Goal: Information Seeking & Learning: Learn about a topic

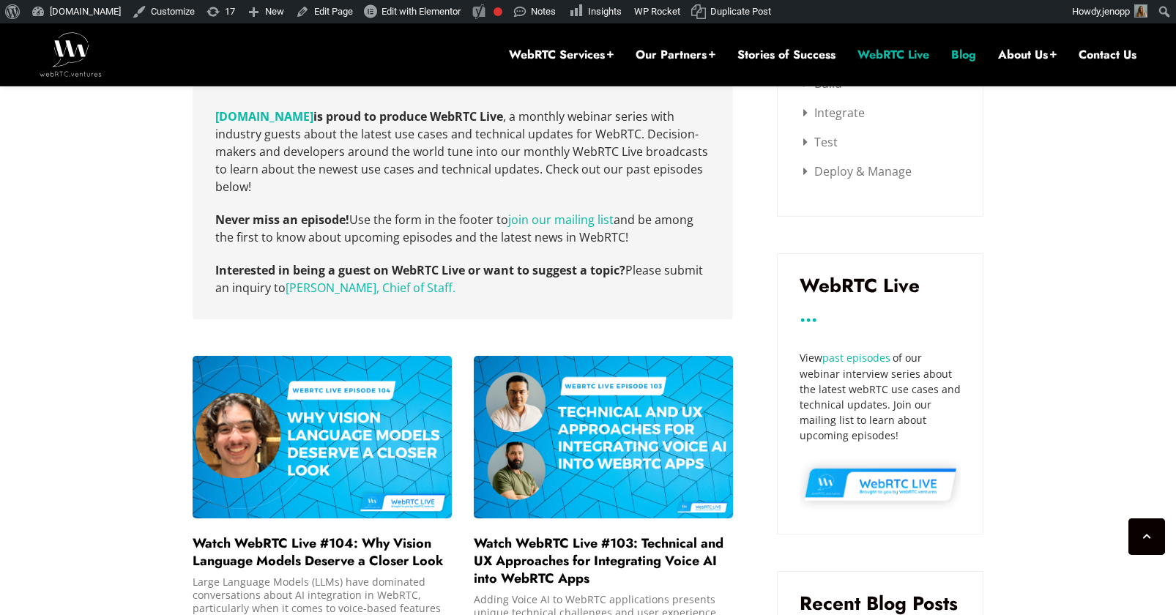
click at [968, 59] on link "Blog" at bounding box center [963, 55] width 25 height 16
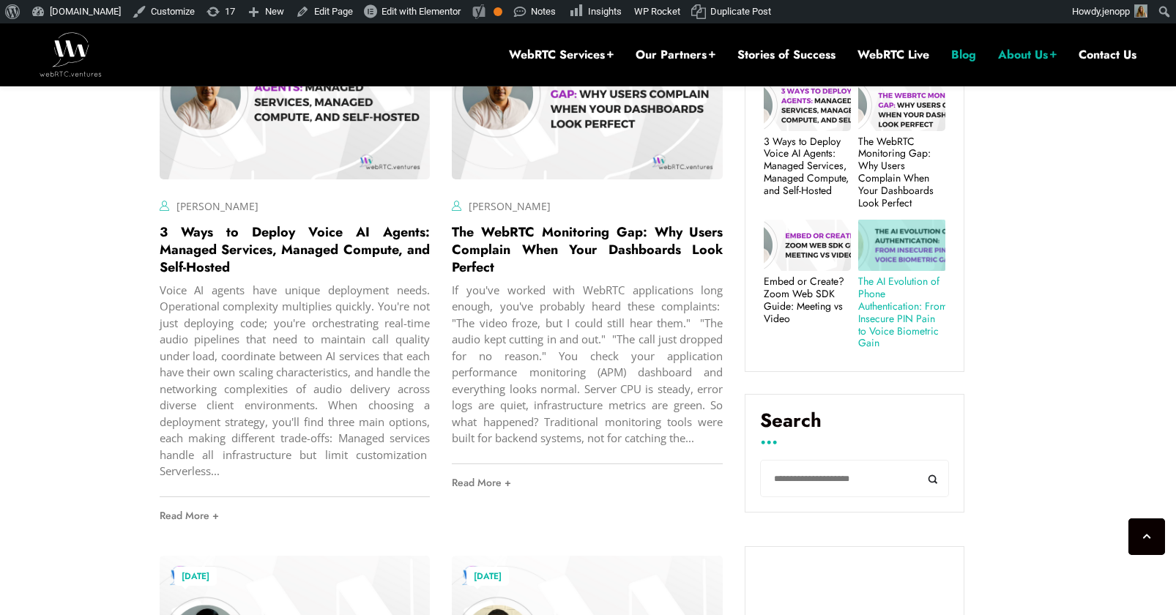
scroll to position [614, 0]
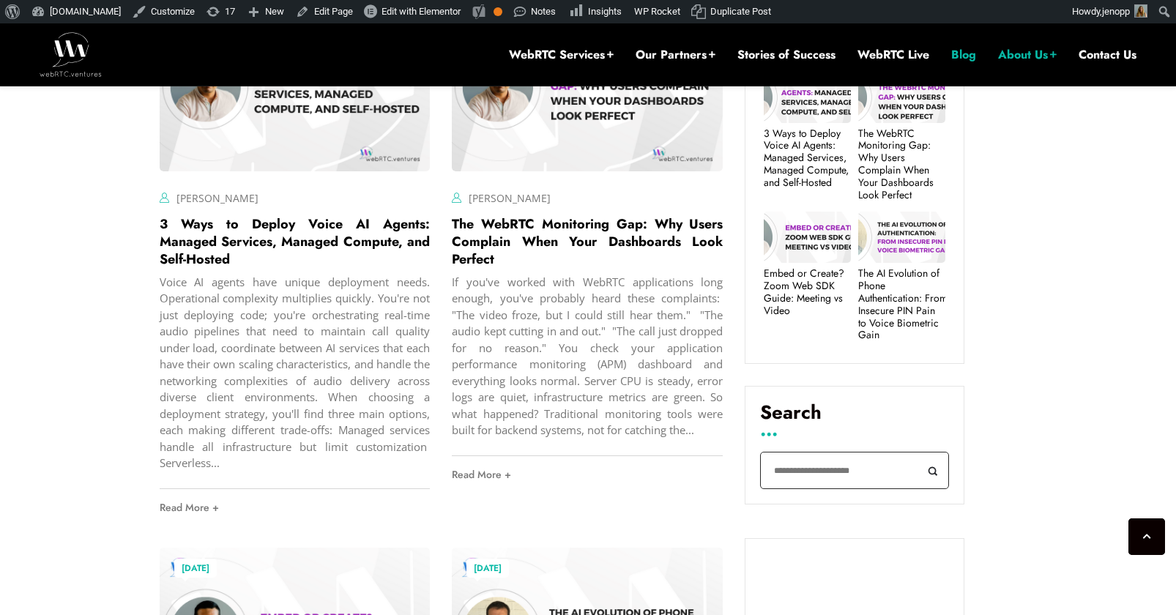
click at [807, 474] on input "Search" at bounding box center [854, 470] width 189 height 37
type input "****"
click at [916, 452] on button "Search" at bounding box center [932, 470] width 33 height 37
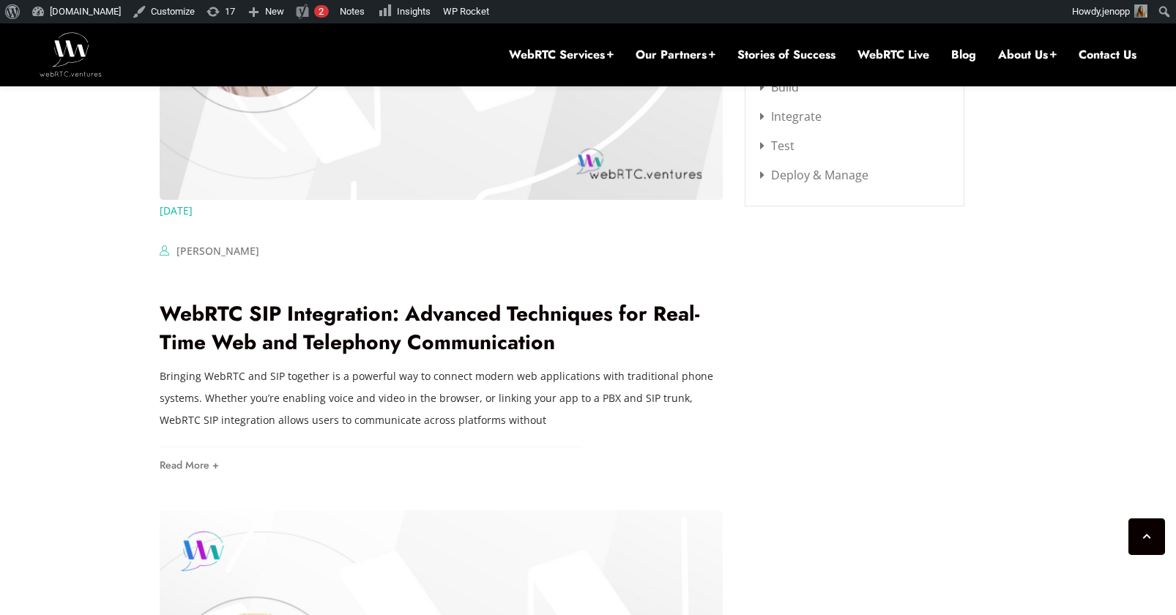
scroll to position [1965, 0]
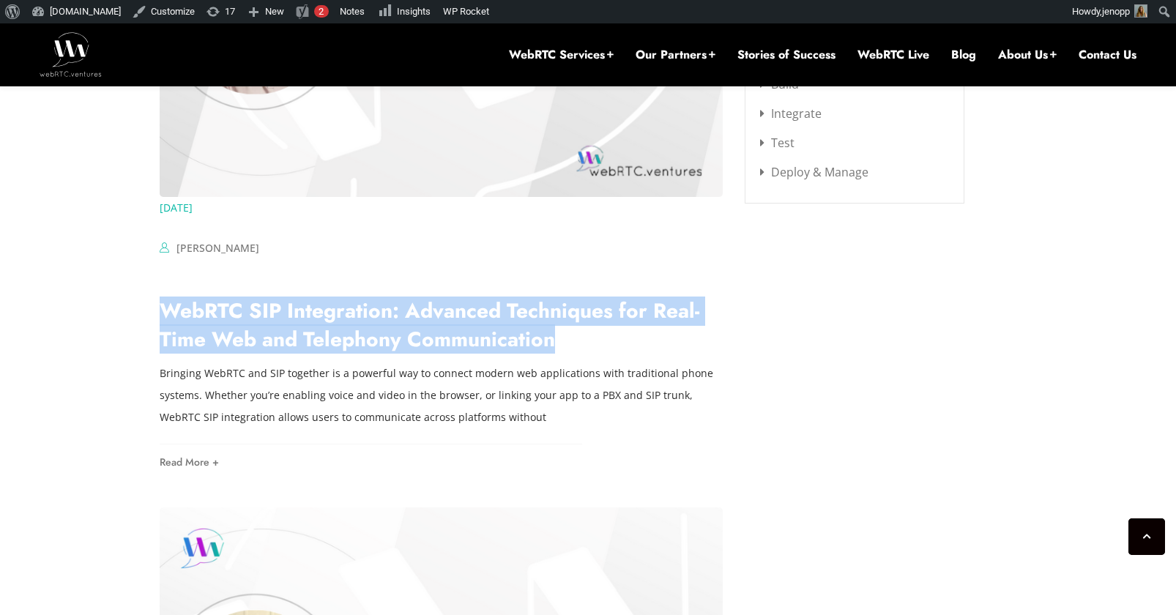
drag, startPoint x: 468, startPoint y: 343, endPoint x: 159, endPoint y: 315, distance: 310.9
click at [160, 315] on h2 "WebRTC SIP Integration: Advanced Techniques for Real-Time Web and Telephony Com…" at bounding box center [442, 324] width 564 height 57
copy link "WebRTC SIP Integration: Advanced Techniques for Real-Time Web and Telephony Com…"
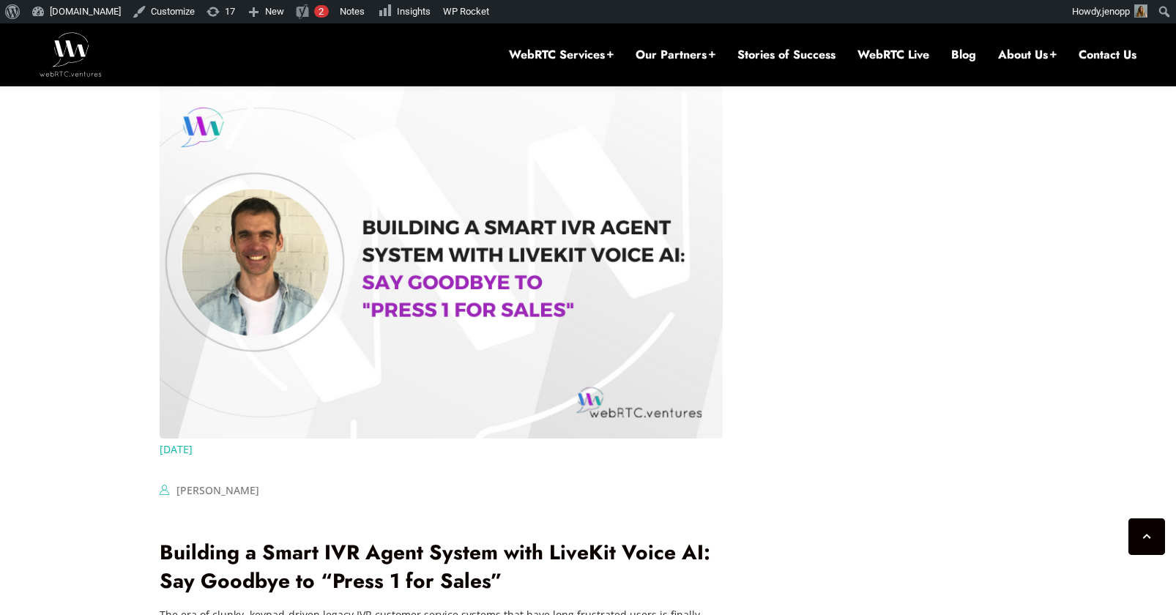
scroll to position [2458, 0]
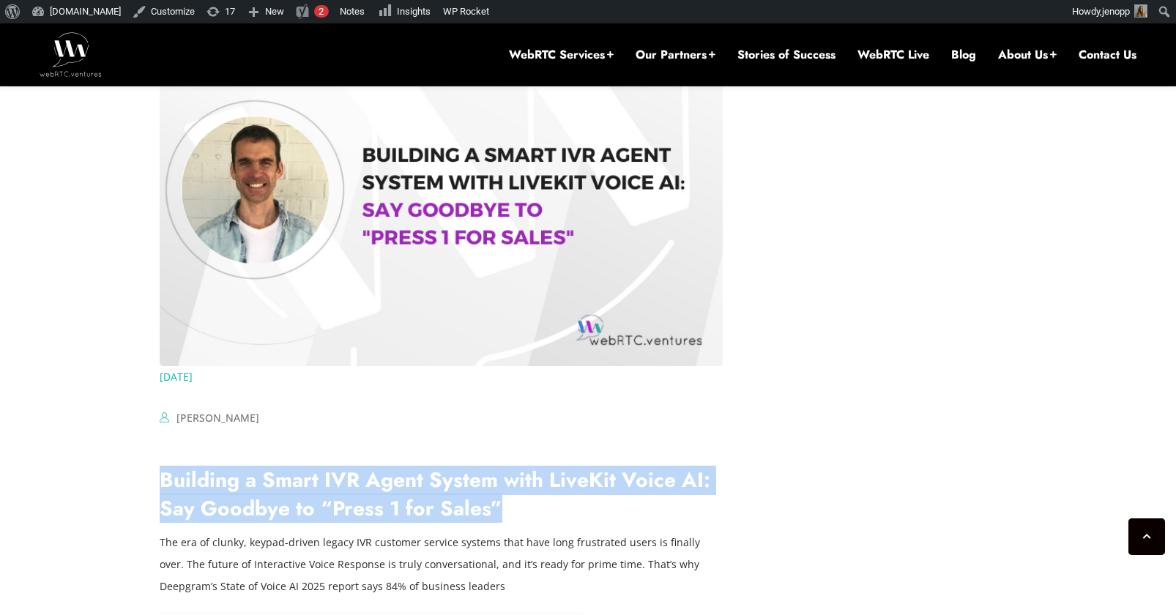
drag, startPoint x: 479, startPoint y: 510, endPoint x: 152, endPoint y: 485, distance: 328.1
copy link "Building a Smart IVR Agent System with LiveKit Voice AI: Say Goodbye to “Press …"
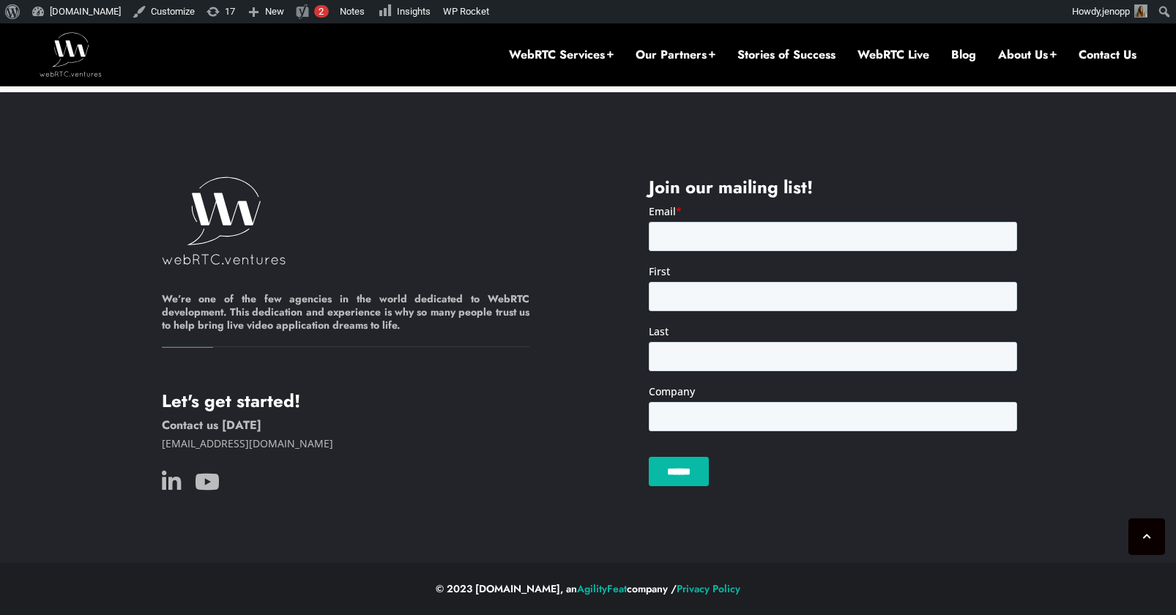
scroll to position [2841, 0]
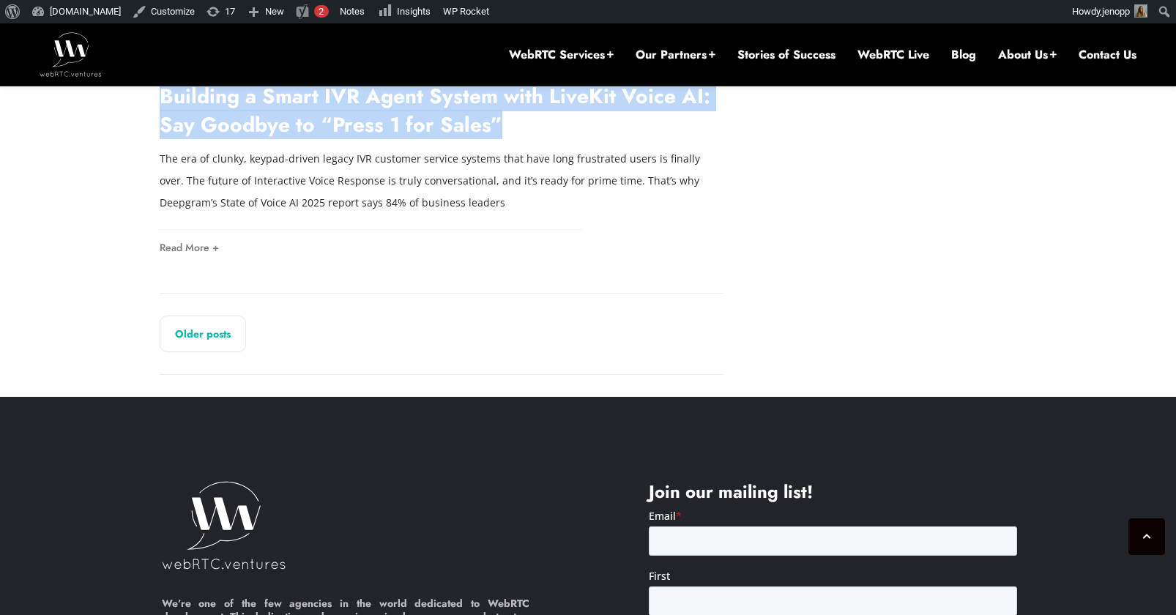
click at [185, 332] on link "Older posts" at bounding box center [203, 333] width 86 height 37
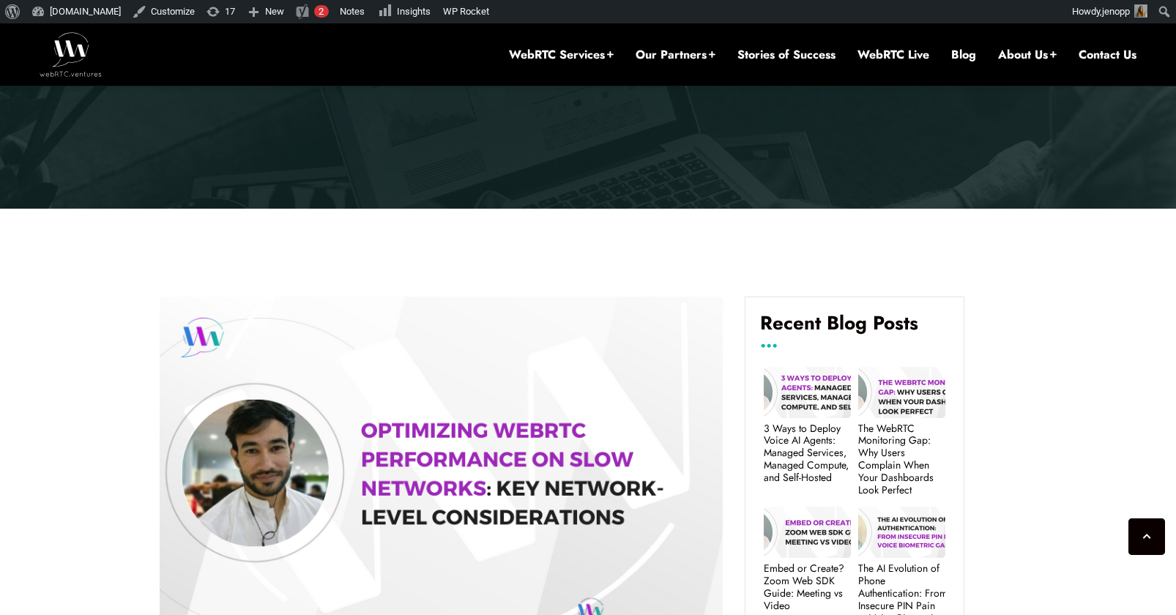
scroll to position [628, 0]
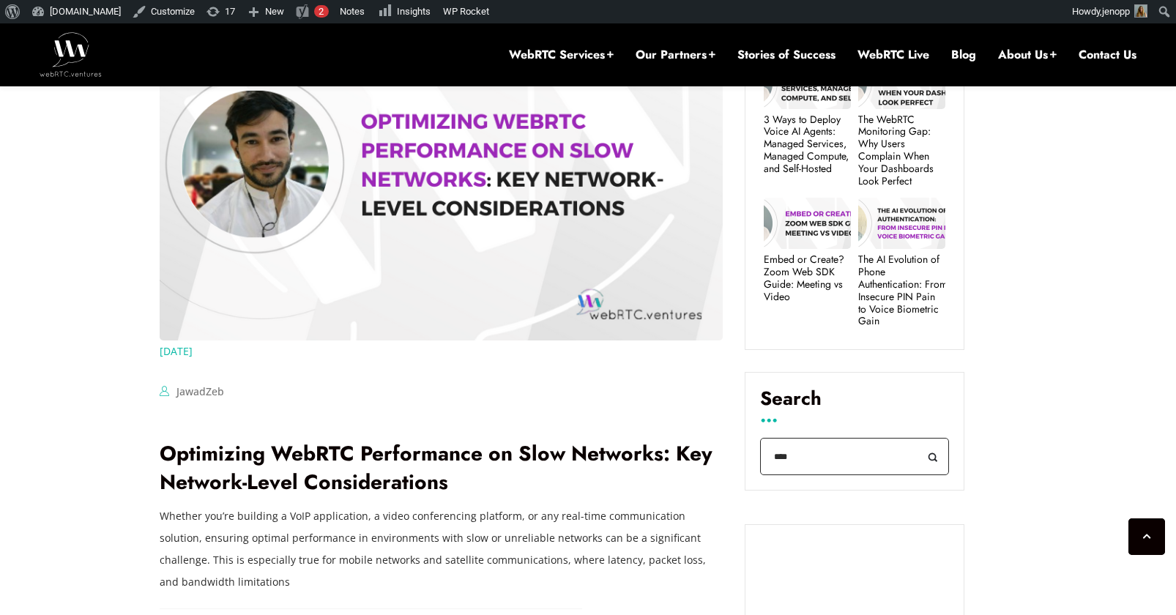
drag, startPoint x: 793, startPoint y: 460, endPoint x: 770, endPoint y: 455, distance: 23.1
click at [770, 455] on input "****" at bounding box center [854, 456] width 189 height 37
type input "******"
click at [916, 438] on button "Search" at bounding box center [932, 456] width 33 height 37
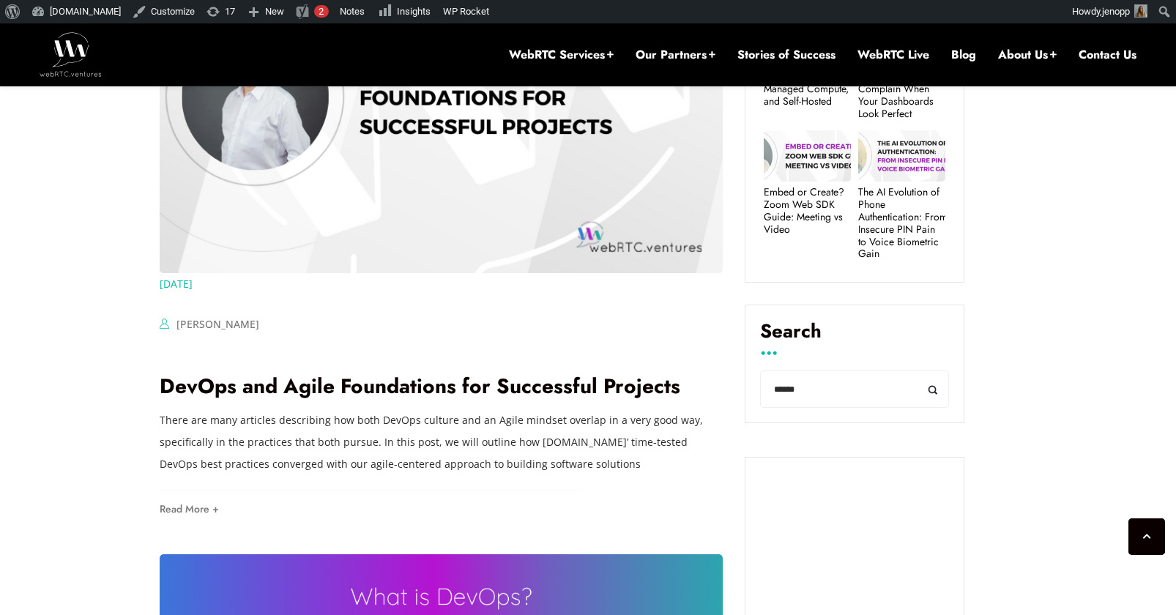
scroll to position [770, 0]
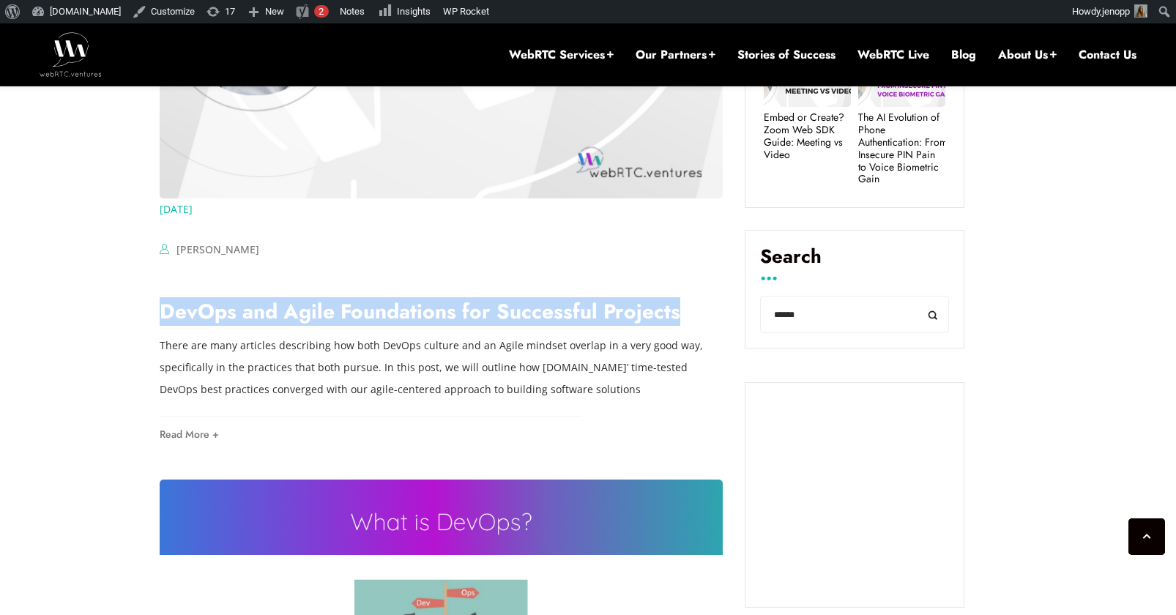
drag, startPoint x: 673, startPoint y: 316, endPoint x: 162, endPoint y: 325, distance: 510.2
click at [162, 325] on h2 "DevOps and Agile Foundations for Successful Projects" at bounding box center [442, 311] width 564 height 29
copy link "DevOps and Agile Foundations for Successful Projects"
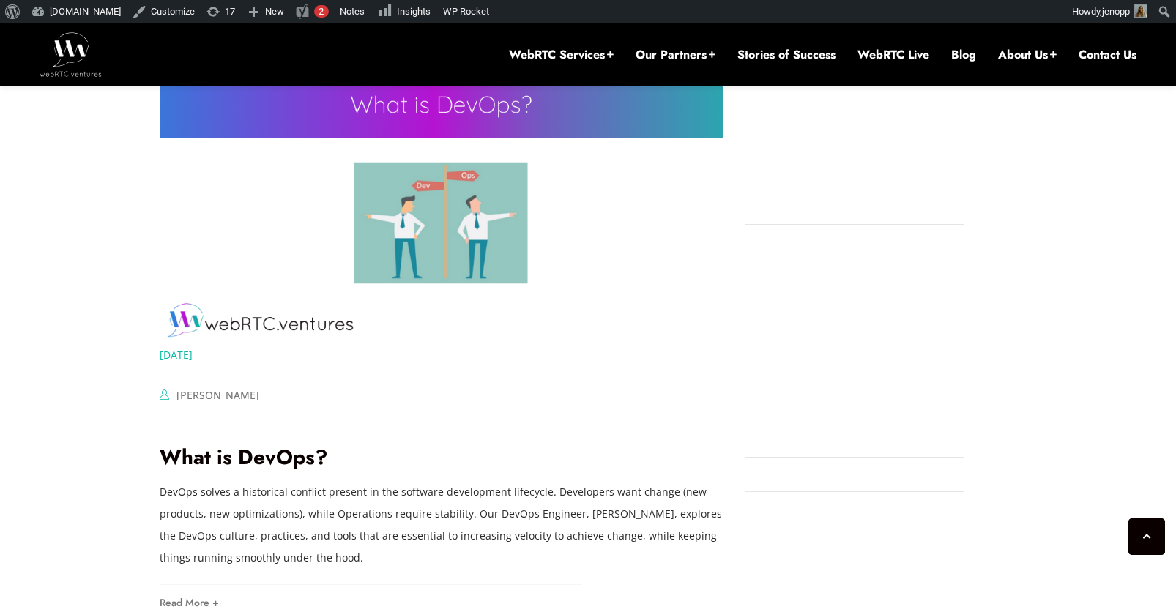
scroll to position [1238, 0]
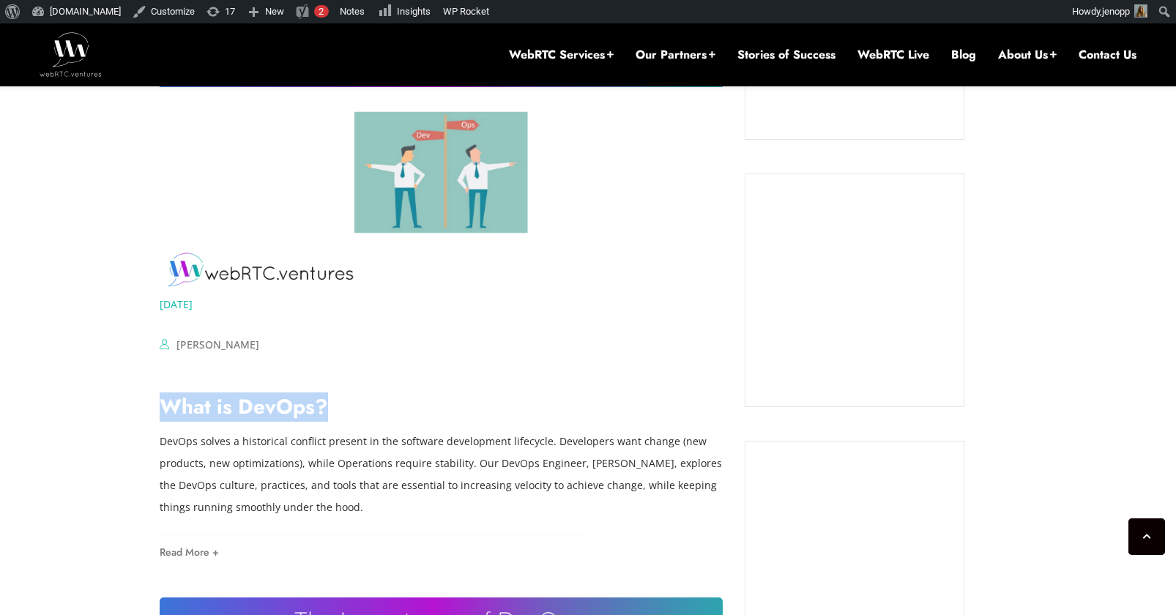
drag, startPoint x: 315, startPoint y: 411, endPoint x: 126, endPoint y: 413, distance: 189.6
copy link "What is DevOps?"
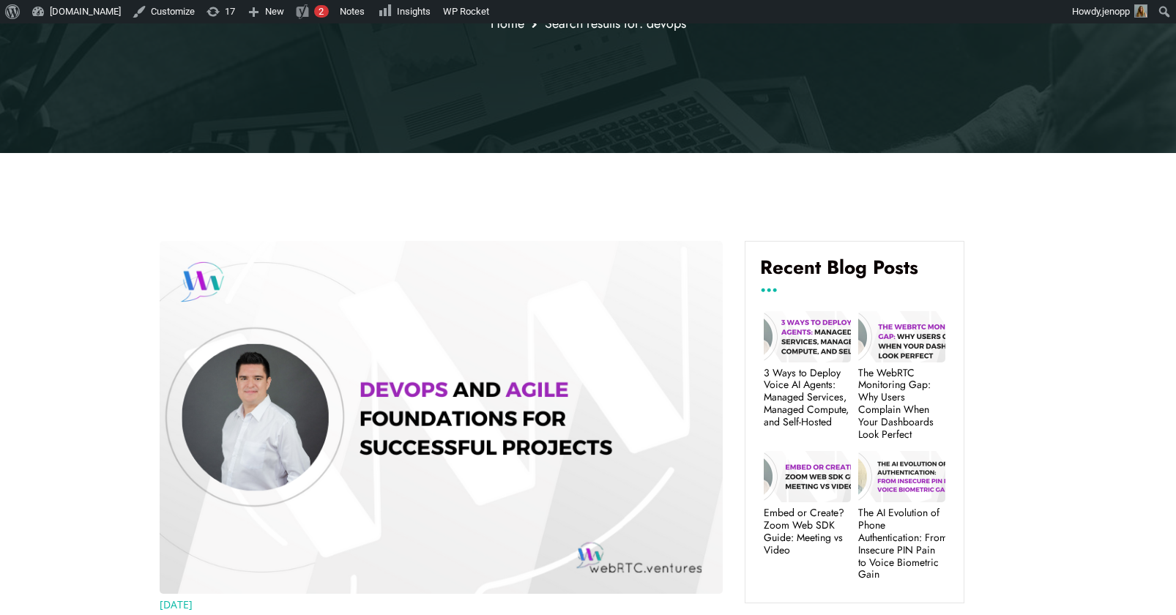
scroll to position [547, 0]
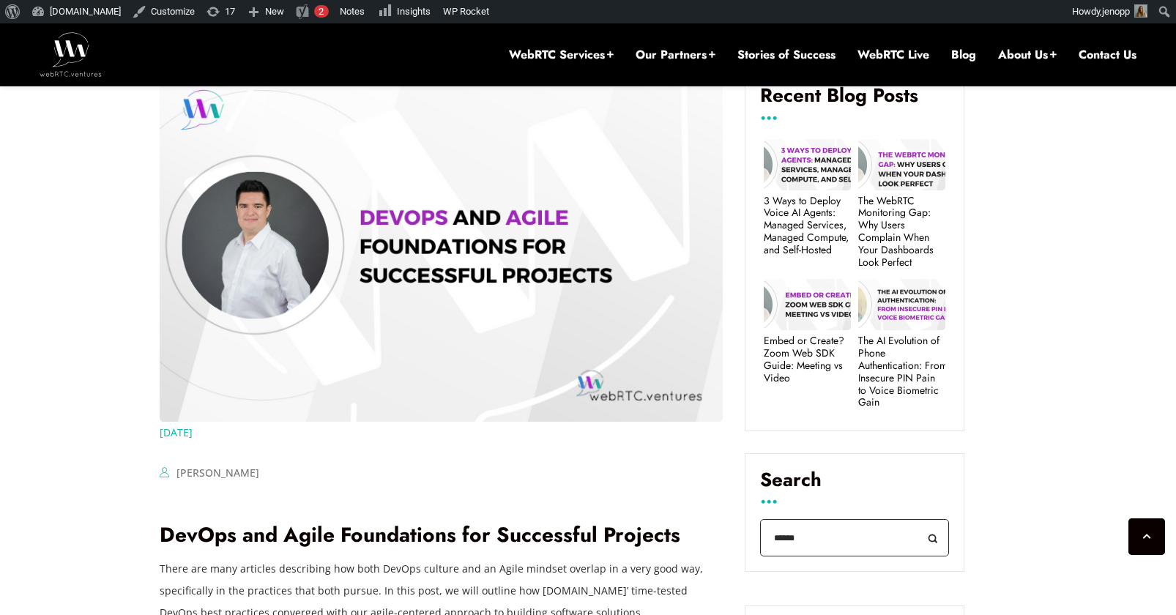
drag, startPoint x: 801, startPoint y: 537, endPoint x: 757, endPoint y: 533, distance: 44.9
click at [757, 533] on div "Search ****** Search" at bounding box center [854, 512] width 220 height 119
type input "*********"
click at [916, 519] on button "Search" at bounding box center [932, 537] width 33 height 37
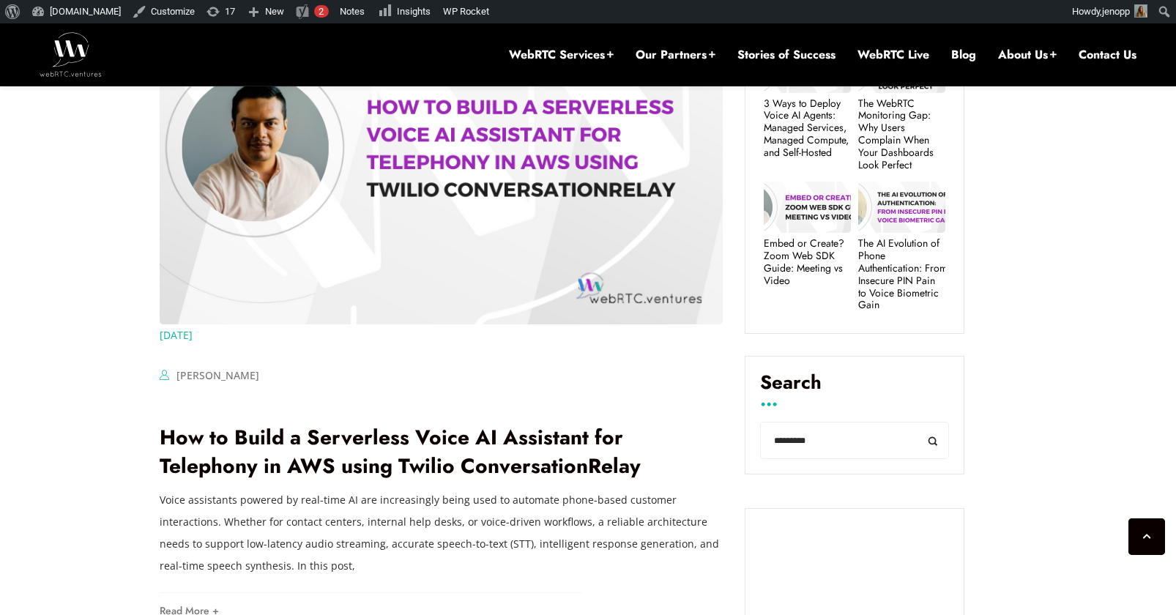
scroll to position [646, 0]
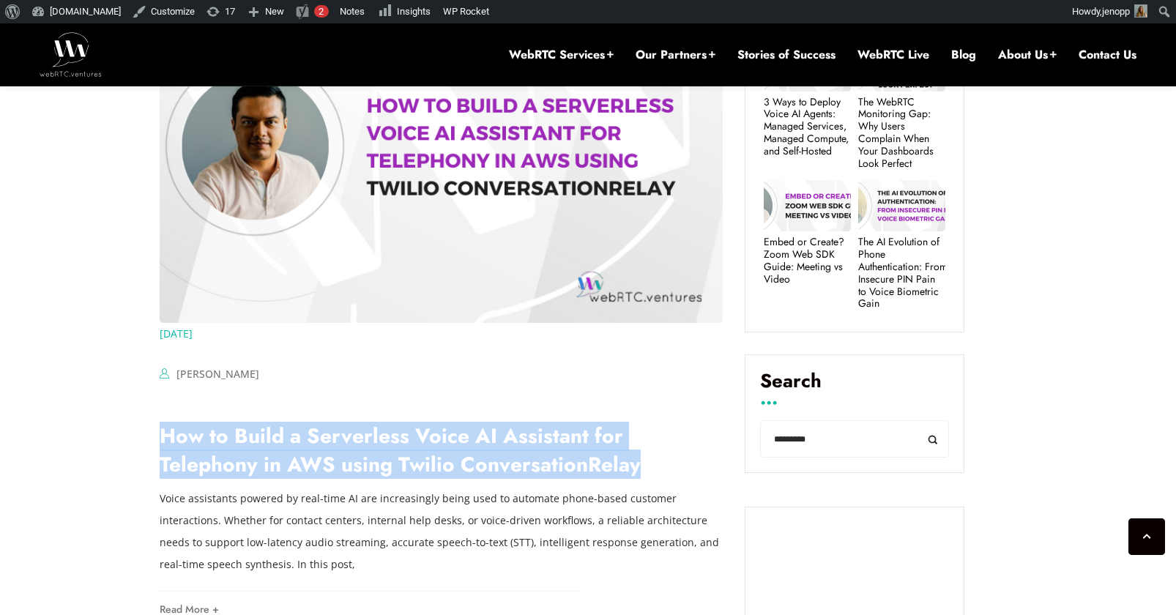
drag, startPoint x: 509, startPoint y: 466, endPoint x: 133, endPoint y: 447, distance: 376.7
copy link "How to Build a Serverless Voice AI Assistant for Telephony in AWS using Twilio …"
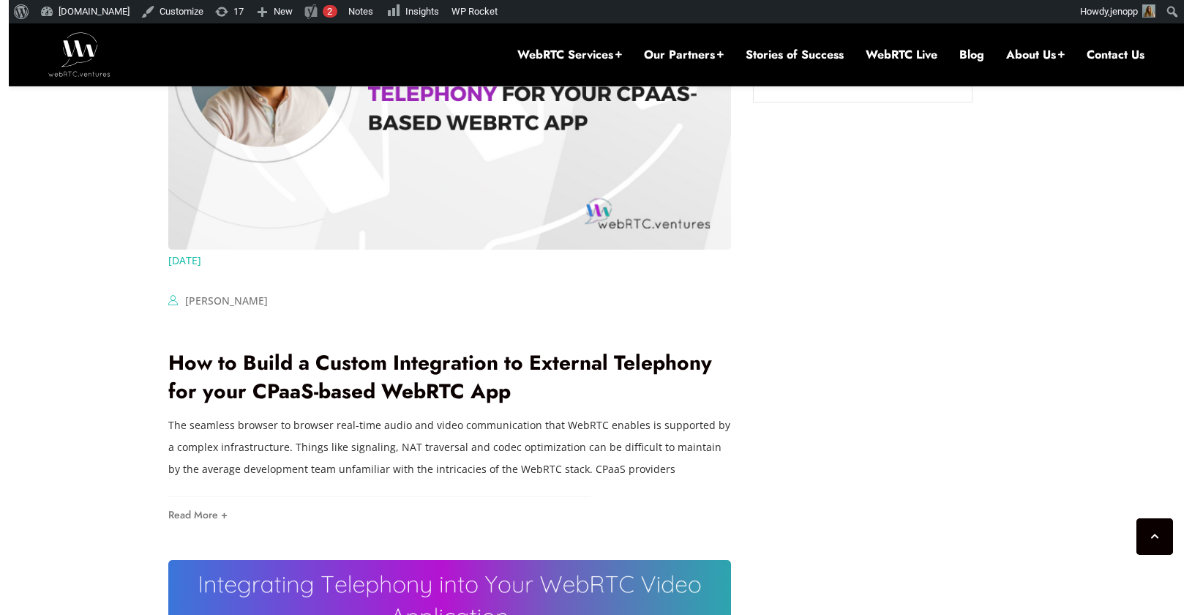
scroll to position [2077, 0]
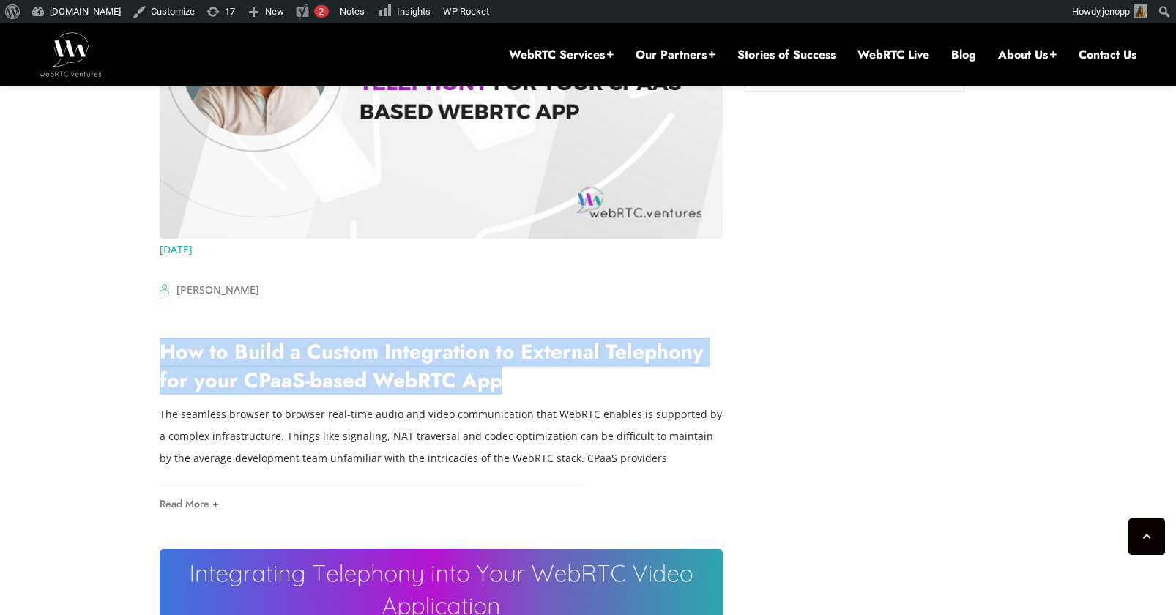
drag, startPoint x: 520, startPoint y: 386, endPoint x: 150, endPoint y: 363, distance: 370.4
copy link "How to Build a Custom Integration to External Telephony for your CPaaS-based We…"
